Goal: Task Accomplishment & Management: Use online tool/utility

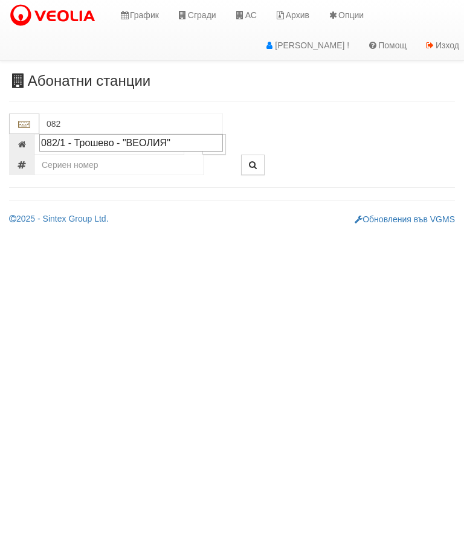
click at [116, 139] on div "082/1 - Трошево - "ВЕОЛИЯ"" at bounding box center [131, 143] width 180 height 14
type input "082/1 - Трошево - "ВЕОЛИЯ""
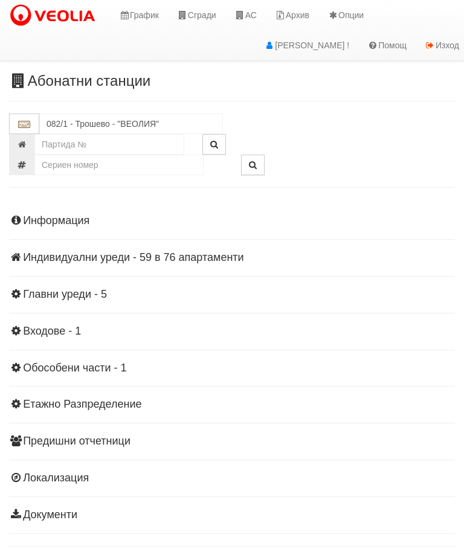
click at [158, 263] on div "Информация Параметри Брой Апартаменти: 76 Ползватели 07/2025 46 % 0 % 140" at bounding box center [232, 366] width 446 height 333
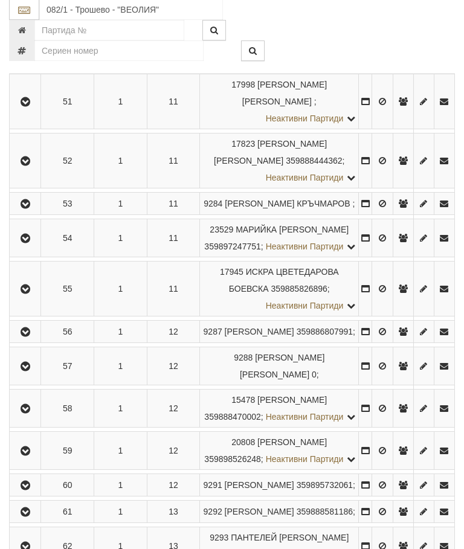
scroll to position [2163, 0]
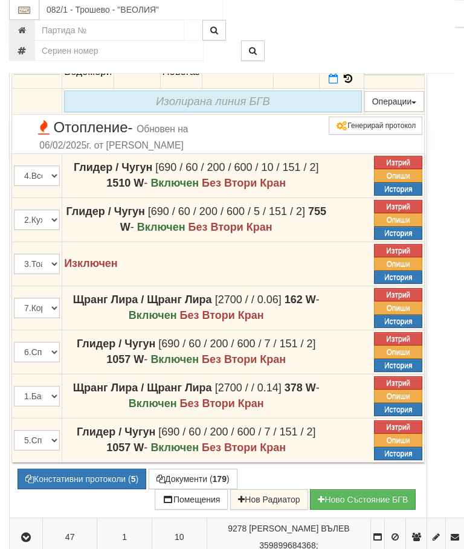
scroll to position [2050, 0]
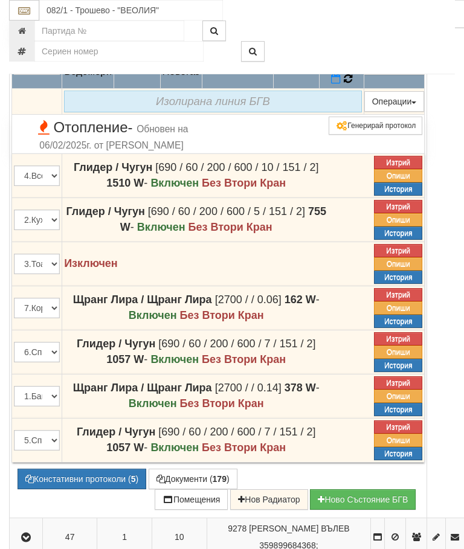
click at [352, 84] on icon at bounding box center [348, 79] width 8 height 10
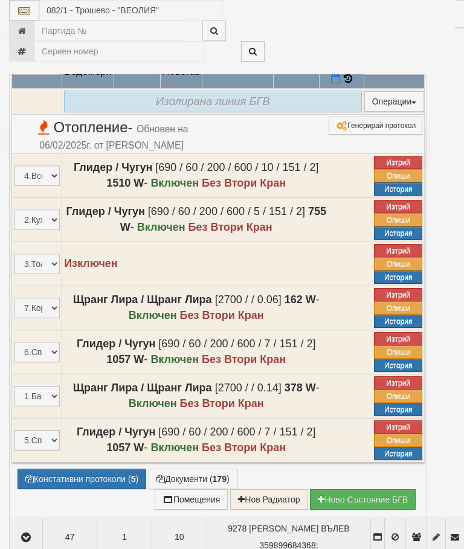
select select "10"
select select "1"
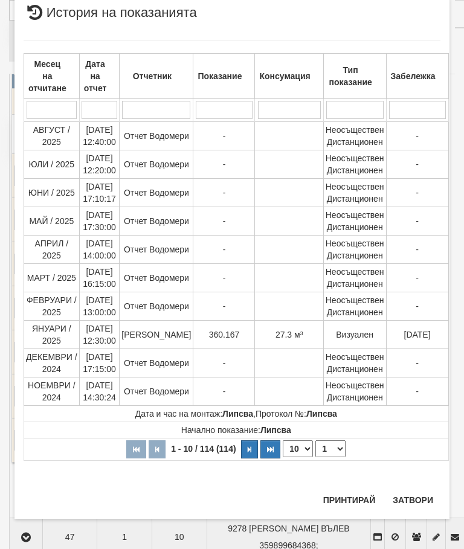
scroll to position [1454, 0]
click at [414, 493] on button "Затвори" at bounding box center [412, 499] width 55 height 19
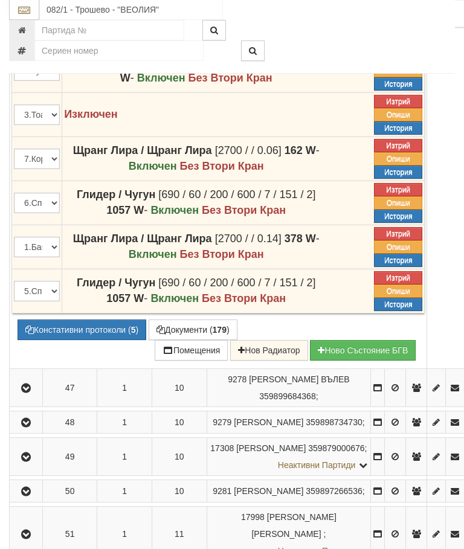
click at [196, 341] on button "Документи ( 179 )" at bounding box center [193, 330] width 89 height 21
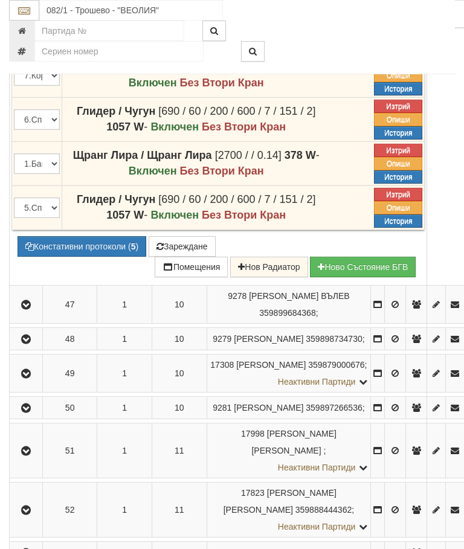
scroll to position [2283, 0]
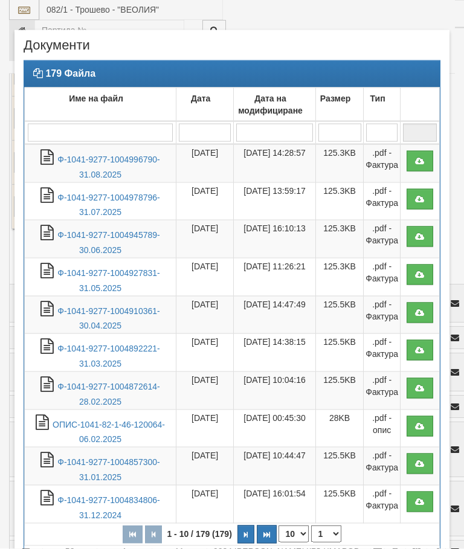
select select "10"
select select "1"
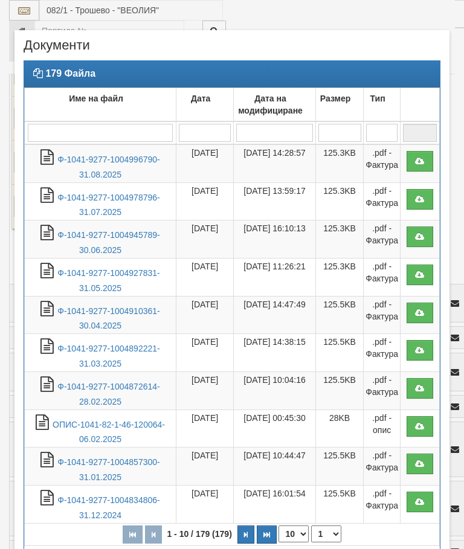
click at [140, 170] on td "Ф-1041-9277-1004996790-31.08.2025" at bounding box center [101, 163] width 152 height 38
click at [118, 169] on link "Ф-1041-9277-1004996790-31.08.2025" at bounding box center [108, 167] width 102 height 25
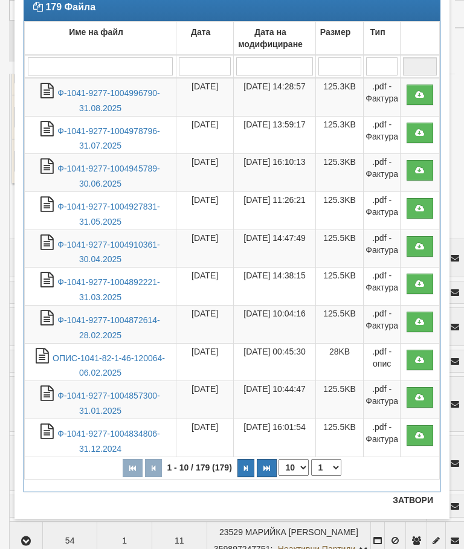
click at [417, 499] on button "Затвори" at bounding box center [412, 499] width 55 height 19
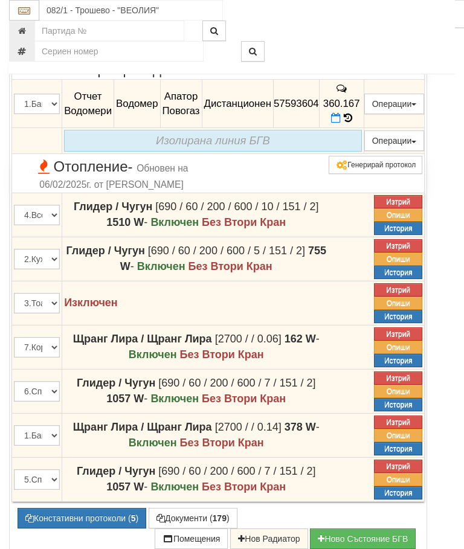
scroll to position [2018, 0]
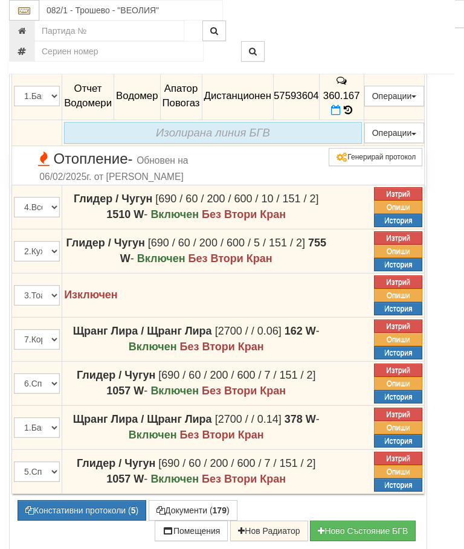
click at [21, 16] on button "button" at bounding box center [25, 7] width 29 height 18
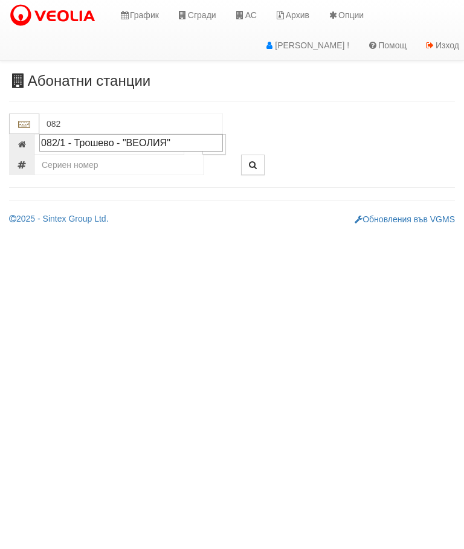
click at [142, 140] on div "082/1 - Трошево - "ВЕОЛИЯ"" at bounding box center [131, 143] width 180 height 14
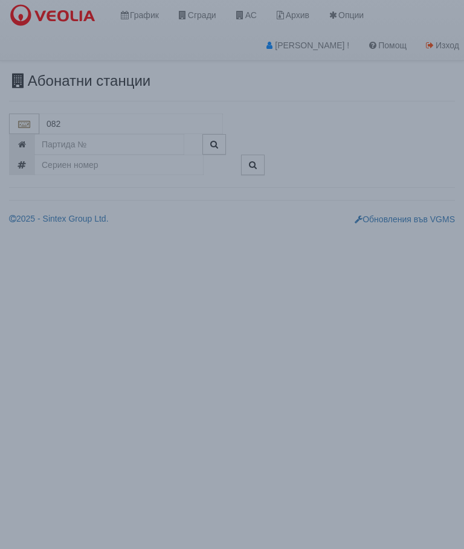
type input "082/1 - Трошево - "ВЕОЛИЯ""
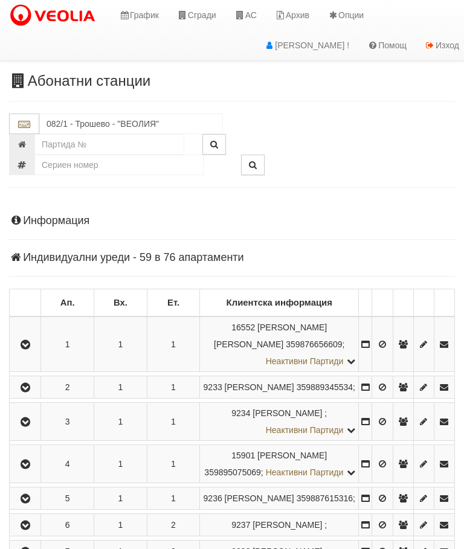
click at [146, 259] on h4 "Индивидуални уреди - 59 в 76 апартаменти" at bounding box center [232, 258] width 446 height 12
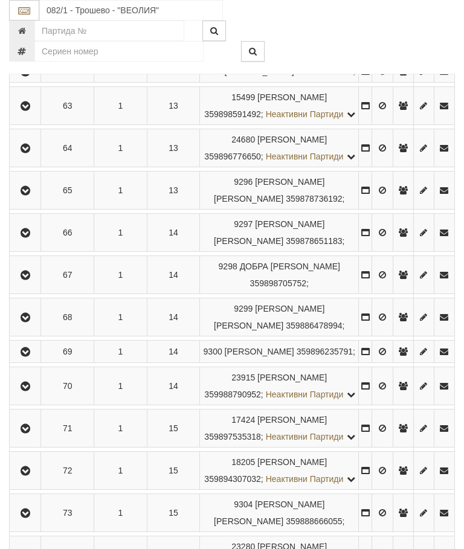
scroll to position [2450, 0]
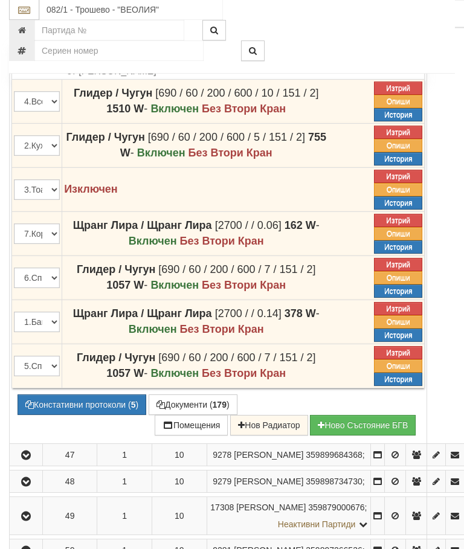
scroll to position [2029, 0]
click at [338, 10] on icon at bounding box center [334, 4] width 10 height 10
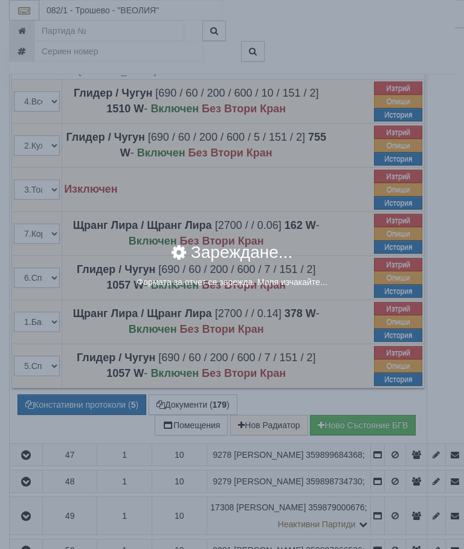
select select "8ac75930-9bfd-e511-80be-8d5a1dced85a"
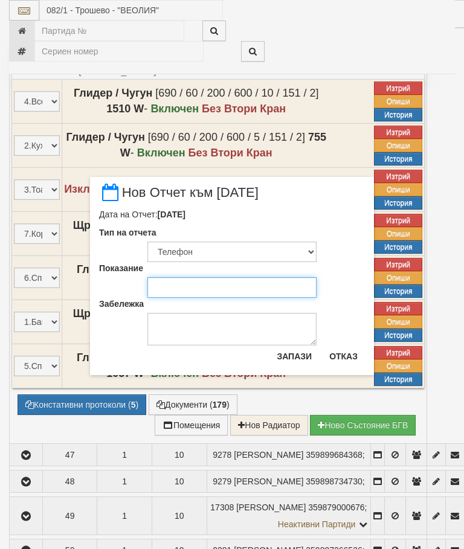
click at [171, 290] on input "Показание" at bounding box center [231, 287] width 169 height 21
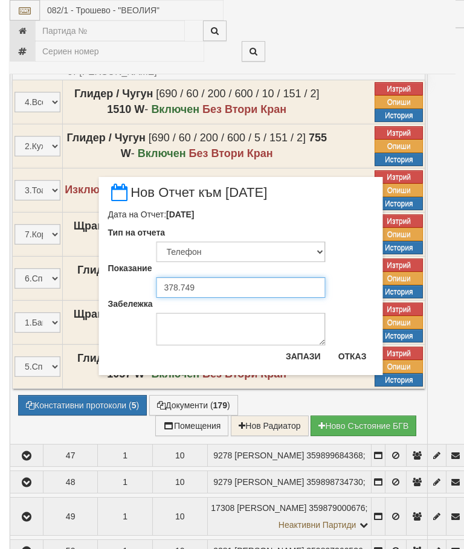
scroll to position [2028, 10]
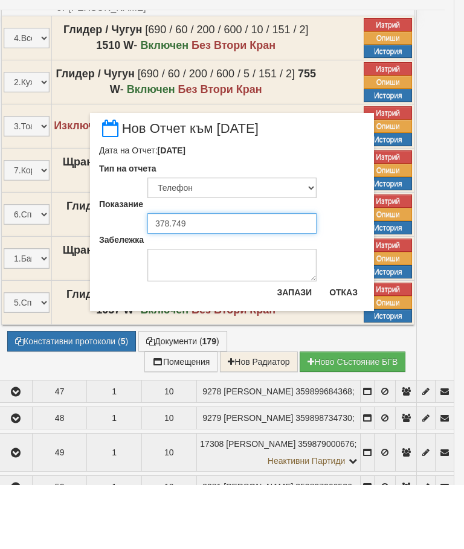
type input "378.749"
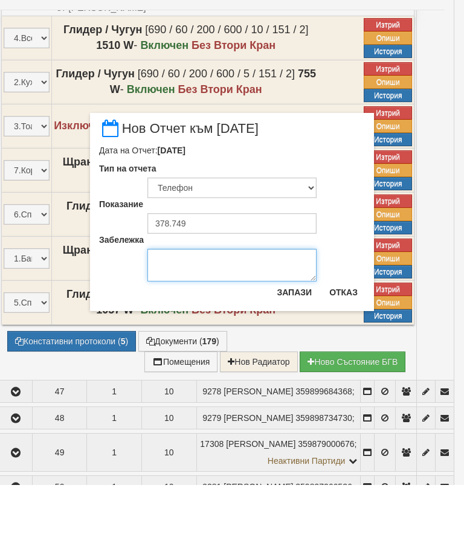
click at [177, 313] on textarea "Забележка" at bounding box center [231, 329] width 169 height 33
type textarea "[DATE]"
click at [287, 347] on button "Запази" at bounding box center [294, 356] width 50 height 19
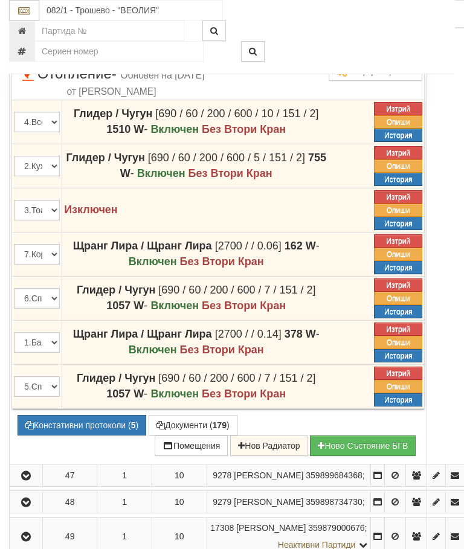
scroll to position [2006, 0]
